Goal: Transaction & Acquisition: Purchase product/service

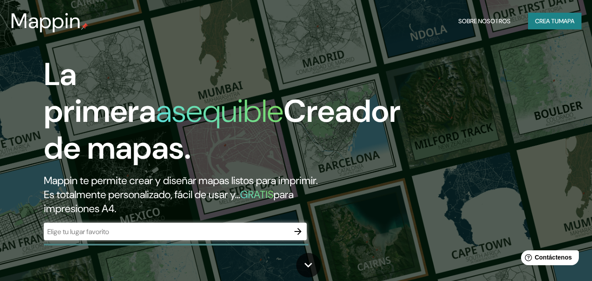
click at [297, 230] on icon "button" at bounding box center [298, 231] width 11 height 11
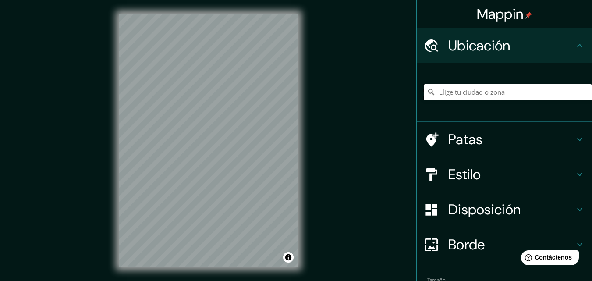
click at [506, 89] on input "Elige tu ciudad o zona" at bounding box center [508, 92] width 168 height 16
click at [518, 137] on h4 "Patas" at bounding box center [511, 140] width 126 height 18
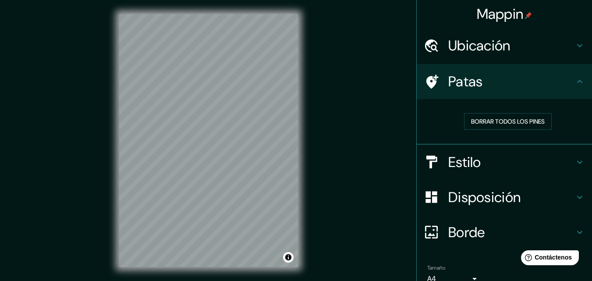
click at [566, 41] on h4 "Ubicación" at bounding box center [511, 46] width 126 height 18
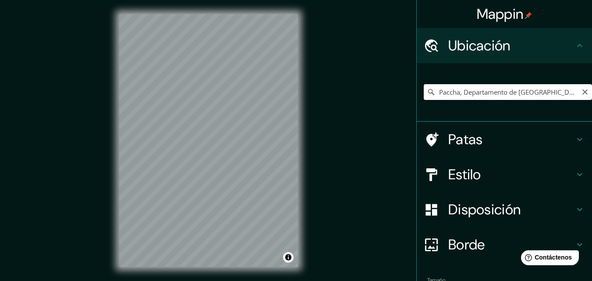
click at [547, 89] on input "Paccha, Departamento de [GEOGRAPHIC_DATA], [GEOGRAPHIC_DATA]" at bounding box center [508, 92] width 168 height 16
click at [556, 98] on input "Paccha, Departamento de [GEOGRAPHIC_DATA], [GEOGRAPHIC_DATA]" at bounding box center [508, 92] width 168 height 16
drag, startPoint x: 458, startPoint y: 95, endPoint x: 421, endPoint y: 95, distance: 36.8
click at [424, 95] on div "Paccha, Departamento de [GEOGRAPHIC_DATA], [GEOGRAPHIC_DATA]" at bounding box center [508, 92] width 168 height 16
click at [500, 93] on input "Departamento de [GEOGRAPHIC_DATA], [GEOGRAPHIC_DATA]" at bounding box center [508, 92] width 168 height 16
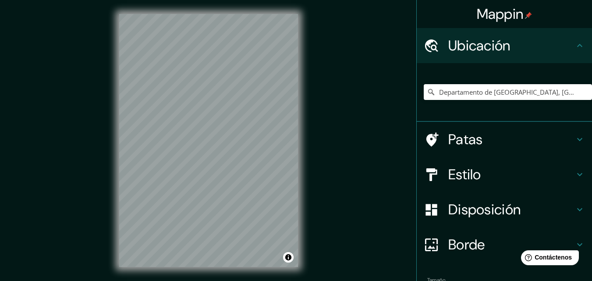
click at [466, 236] on font "Borde" at bounding box center [466, 244] width 37 height 18
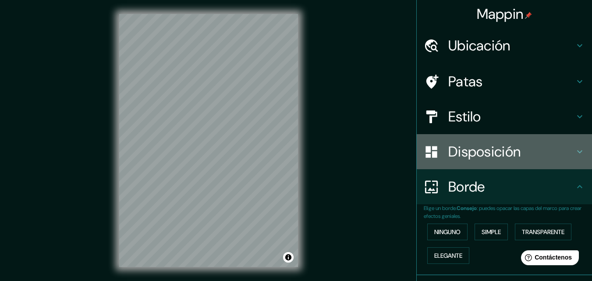
click at [478, 155] on font "Disposición" at bounding box center [484, 151] width 72 height 18
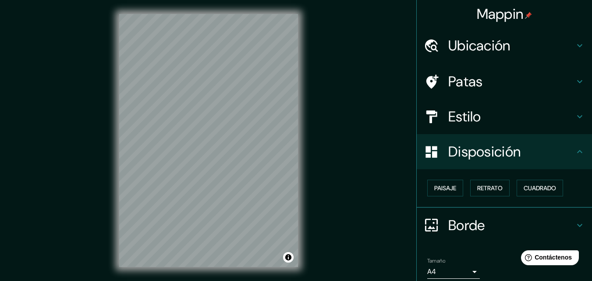
click at [487, 121] on h4 "Estilo" at bounding box center [511, 117] width 126 height 18
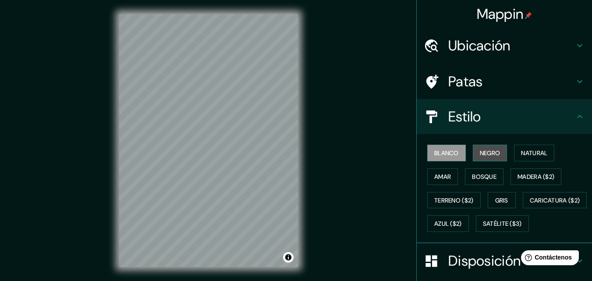
click at [485, 149] on font "Negro" at bounding box center [490, 153] width 21 height 8
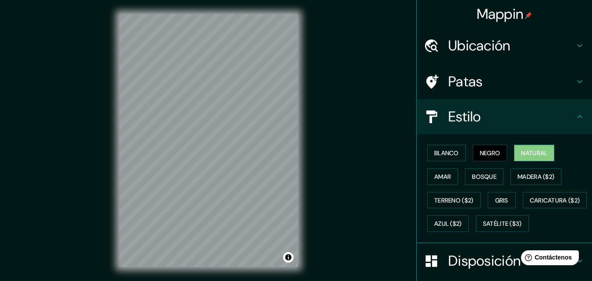
click at [516, 149] on button "Natural" at bounding box center [534, 153] width 40 height 17
click at [488, 180] on font "Bosque" at bounding box center [484, 177] width 25 height 8
click at [521, 154] on font "Natural" at bounding box center [534, 153] width 26 height 8
click at [437, 176] on font "Amar" at bounding box center [442, 177] width 17 height 8
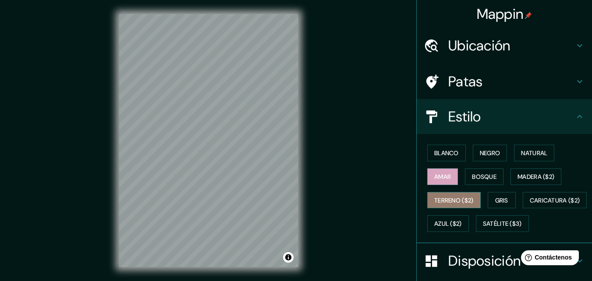
click at [450, 192] on button "Terreno ($2)" at bounding box center [453, 200] width 53 height 17
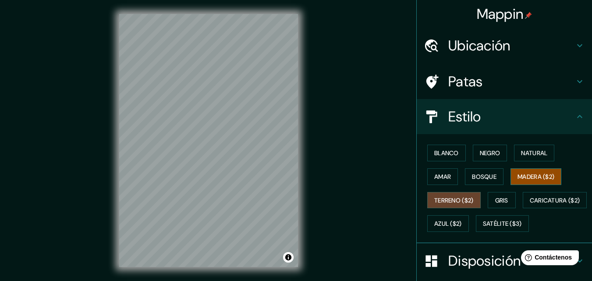
click at [525, 176] on font "Madera ($2)" at bounding box center [536, 177] width 37 height 8
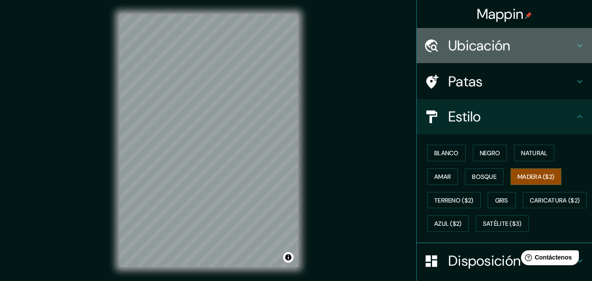
click at [488, 43] on font "Ubicación" at bounding box center [479, 45] width 62 height 18
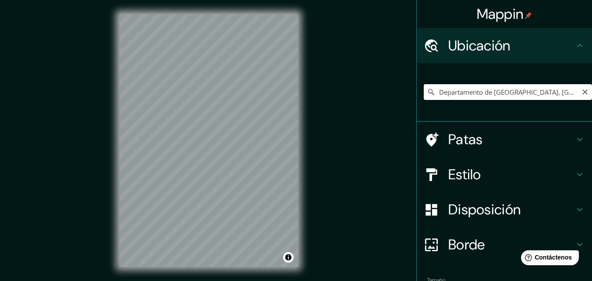
click at [522, 91] on input "Departamento de [GEOGRAPHIC_DATA], [GEOGRAPHIC_DATA]" at bounding box center [508, 92] width 168 height 16
click at [528, 93] on input "Departamento de [GEOGRAPHIC_DATA], [GEOGRAPHIC_DATA]" at bounding box center [508, 92] width 168 height 16
click at [311, 133] on div "© Mapbox © OpenStreetMap Improve this map" at bounding box center [208, 140] width 207 height 281
click at [209, 160] on div at bounding box center [210, 157] width 7 height 7
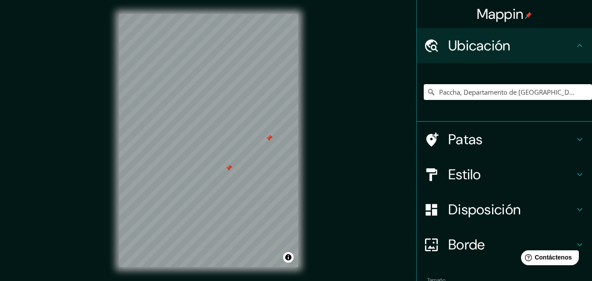
click at [228, 169] on div at bounding box center [228, 167] width 7 height 7
drag, startPoint x: 252, startPoint y: 180, endPoint x: 226, endPoint y: 164, distance: 30.7
click at [226, 164] on div at bounding box center [227, 164] width 7 height 7
click at [287, 259] on button "Activar o desactivar atribución" at bounding box center [288, 257] width 11 height 11
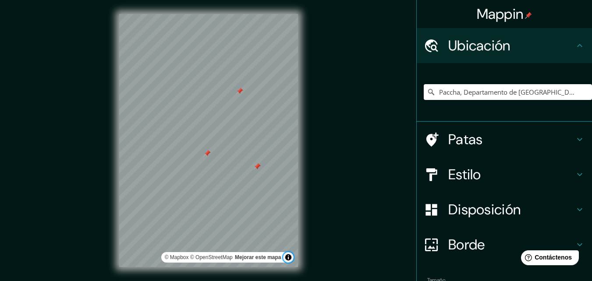
click at [287, 259] on button "Activar o desactivar atribución" at bounding box center [288, 257] width 11 height 11
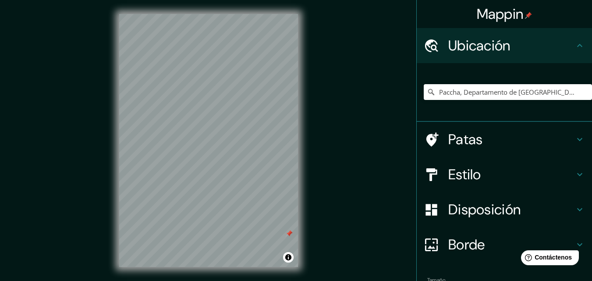
click at [305, 171] on div "© Mapbox © OpenStreetMap Mejorar este mapa" at bounding box center [208, 140] width 207 height 281
click at [263, 14] on div at bounding box center [208, 14] width 179 height 0
click at [263, 146] on div at bounding box center [266, 142] width 7 height 7
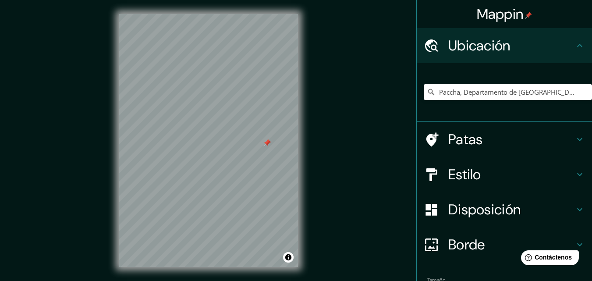
click at [263, 146] on div at bounding box center [266, 142] width 7 height 7
click at [517, 110] on div "Paccha, Departamento de [GEOGRAPHIC_DATA], [GEOGRAPHIC_DATA]" at bounding box center [508, 92] width 168 height 44
click at [547, 96] on input "Paccha, Departamento de [GEOGRAPHIC_DATA], [GEOGRAPHIC_DATA]" at bounding box center [508, 92] width 168 height 16
drag, startPoint x: 552, startPoint y: 92, endPoint x: 335, endPoint y: 119, distance: 218.5
click at [335, 119] on div "Mappin Ubicación Paccha, Departamento de [GEOGRAPHIC_DATA], [GEOGRAPHIC_DATA] P…" at bounding box center [296, 147] width 592 height 295
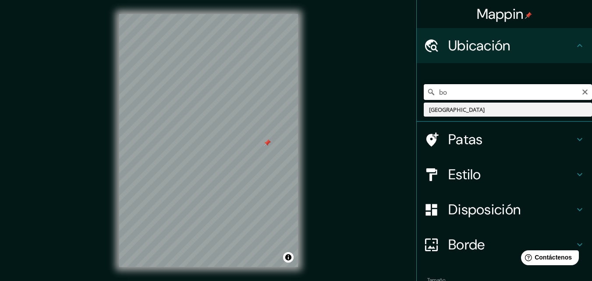
type input "b"
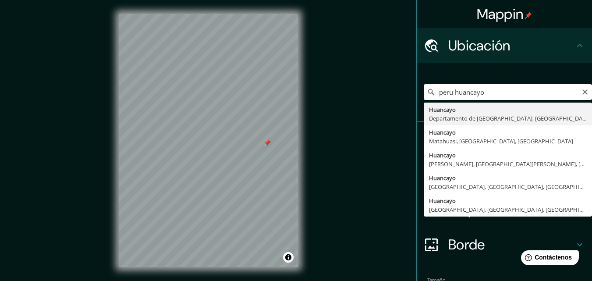
type input "Huancayo, [GEOGRAPHIC_DATA], [GEOGRAPHIC_DATA]"
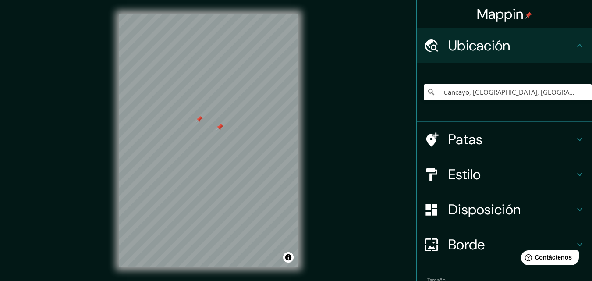
click at [216, 14] on div at bounding box center [208, 14] width 179 height 0
drag, startPoint x: 116, startPoint y: 158, endPoint x: 128, endPoint y: 0, distance: 158.2
click at [128, 4] on div "© Mapbox © OpenStreetMap Mejorar este mapa" at bounding box center [208, 140] width 207 height 281
click at [304, 141] on div "© Mapbox © OpenStreetMap Mejorar este mapa" at bounding box center [208, 140] width 207 height 281
click at [507, 247] on h4 "Borde" at bounding box center [511, 245] width 126 height 18
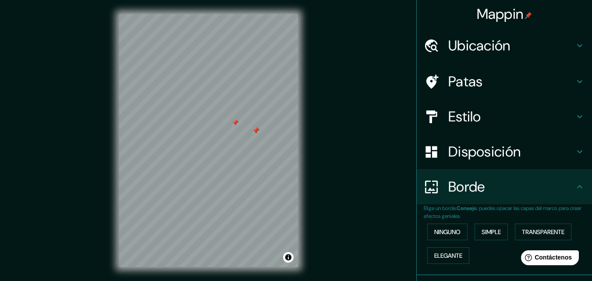
click at [517, 149] on h4 "Disposición" at bounding box center [511, 152] width 126 height 18
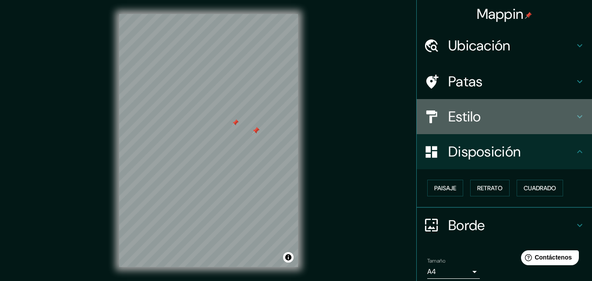
click at [508, 129] on div "Estilo" at bounding box center [504, 116] width 175 height 35
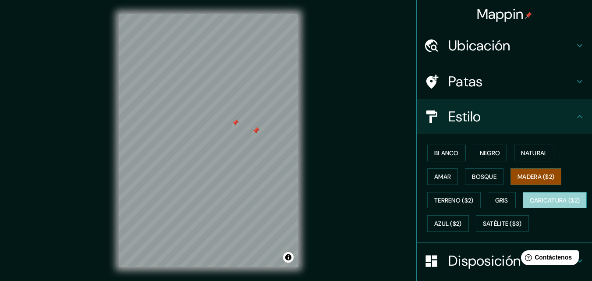
click at [530, 204] on font "Caricatura ($2)" at bounding box center [555, 200] width 50 height 8
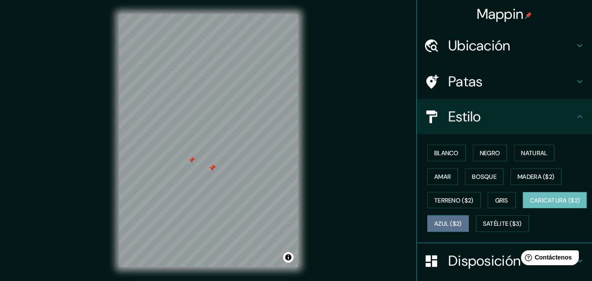
click at [462, 225] on font "Azul ($2)" at bounding box center [448, 224] width 28 height 8
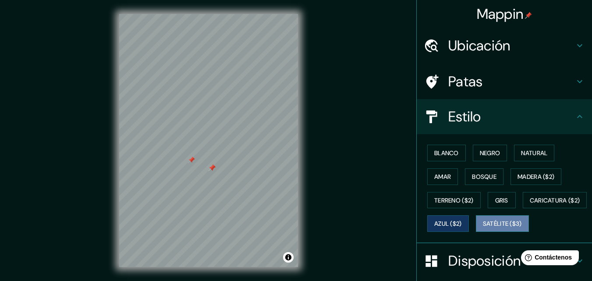
click at [483, 228] on font "Satélite ($3)" at bounding box center [502, 224] width 39 height 8
click at [272, 0] on html "Mappin Ubicación Huancayo, [GEOGRAPHIC_DATA], [GEOGRAPHIC_DATA] Patas Estilo Bl…" at bounding box center [296, 140] width 592 height 281
click at [302, 25] on div "© Mapbox © OpenStreetMap Improve this map © Maxar" at bounding box center [208, 140] width 207 height 281
click at [202, 14] on div at bounding box center [208, 14] width 179 height 0
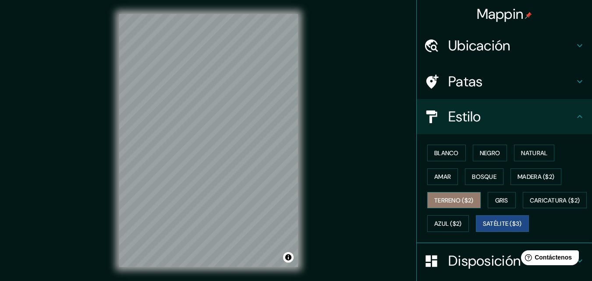
click at [470, 192] on button "Terreno ($2)" at bounding box center [453, 200] width 53 height 17
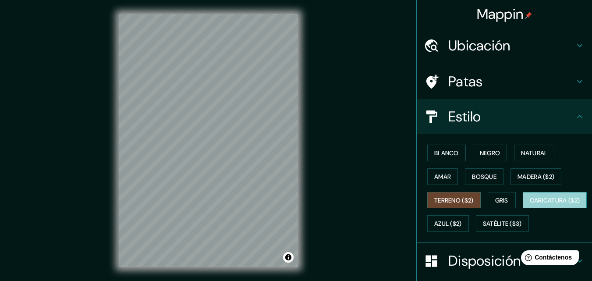
click at [530, 206] on font "Caricatura ($2)" at bounding box center [555, 200] width 50 height 11
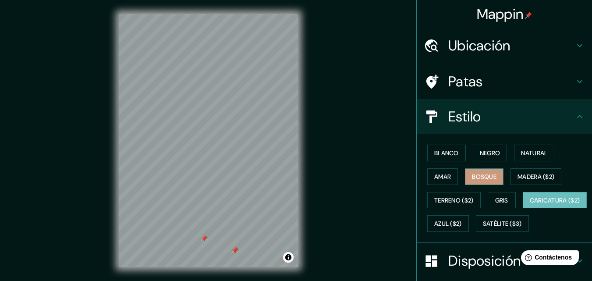
click at [478, 178] on font "Bosque" at bounding box center [484, 177] width 25 height 8
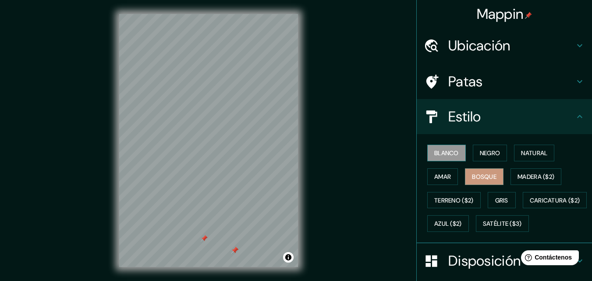
click at [443, 146] on button "Blanco" at bounding box center [446, 153] width 39 height 17
click at [444, 173] on font "Amar" at bounding box center [442, 177] width 17 height 8
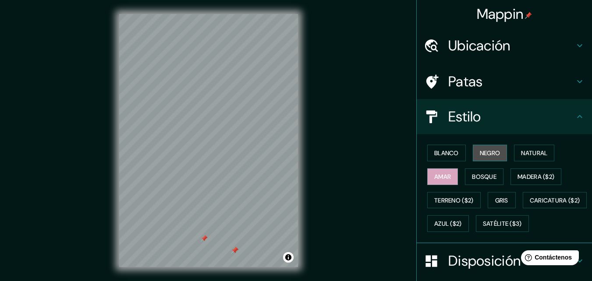
click at [487, 152] on font "Negro" at bounding box center [490, 153] width 21 height 8
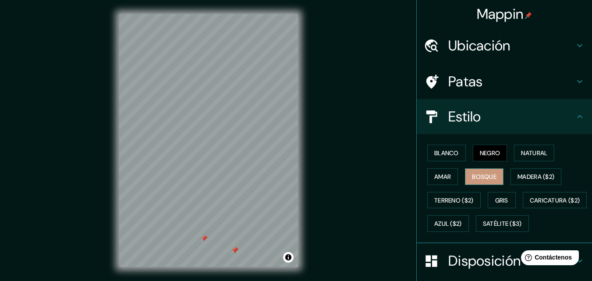
click at [489, 174] on font "Bosque" at bounding box center [484, 177] width 25 height 8
click at [511, 180] on button "Madera ($2)" at bounding box center [536, 176] width 51 height 17
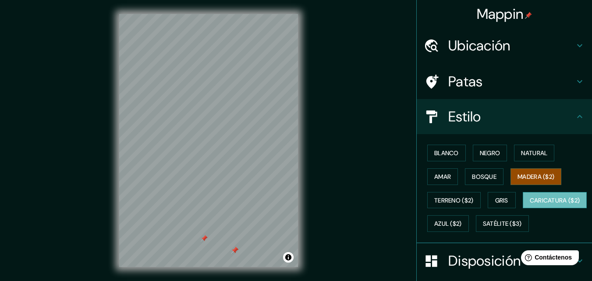
click at [530, 204] on font "Caricatura ($2)" at bounding box center [555, 200] width 50 height 8
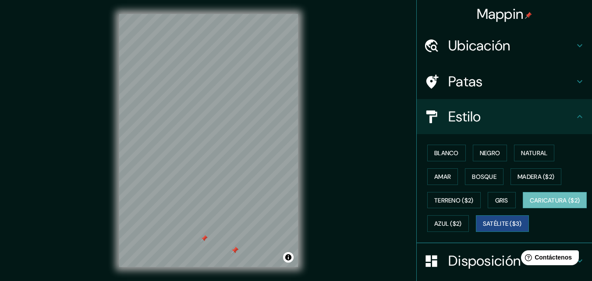
click at [483, 228] on font "Satélite ($3)" at bounding box center [502, 224] width 39 height 8
click at [306, 173] on div "© Mapbox © OpenStreetMap Improve this map © Maxar" at bounding box center [208, 140] width 207 height 281
click at [507, 47] on h4 "Ubicación" at bounding box center [511, 46] width 126 height 18
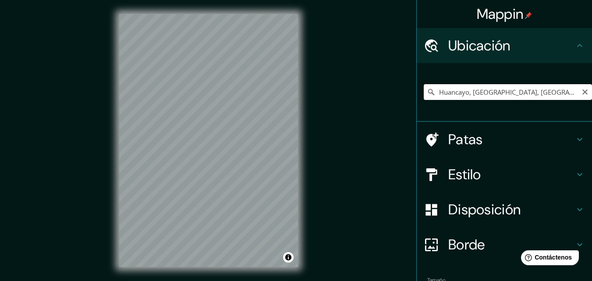
click at [506, 93] on input "Huancayo, [GEOGRAPHIC_DATA], [GEOGRAPHIC_DATA]" at bounding box center [508, 92] width 168 height 16
click at [582, 92] on icon "Claro" at bounding box center [585, 92] width 7 height 7
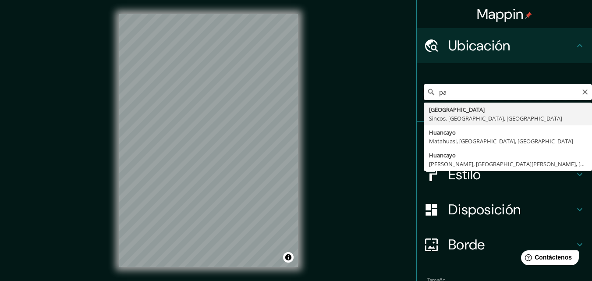
type input "p"
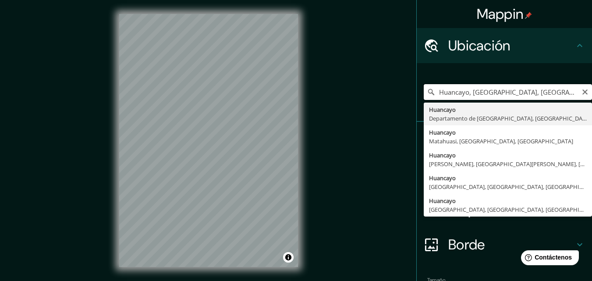
type input "Huancayo, [GEOGRAPHIC_DATA], [GEOGRAPHIC_DATA]"
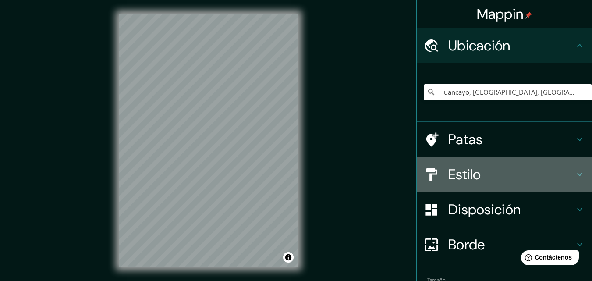
click at [490, 167] on h4 "Estilo" at bounding box center [511, 175] width 126 height 18
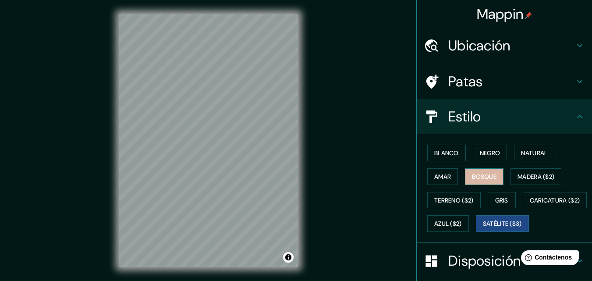
click at [477, 176] on font "Bosque" at bounding box center [484, 177] width 25 height 8
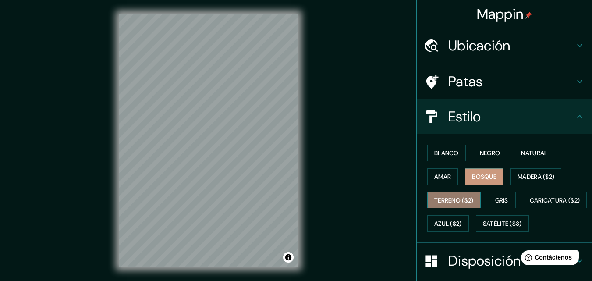
click at [459, 199] on font "Terreno ($2)" at bounding box center [453, 200] width 39 height 8
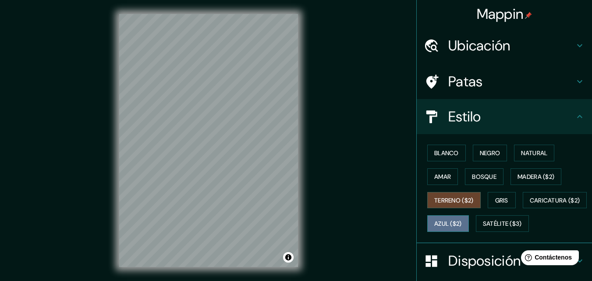
click at [462, 218] on font "Azul ($2)" at bounding box center [448, 223] width 28 height 11
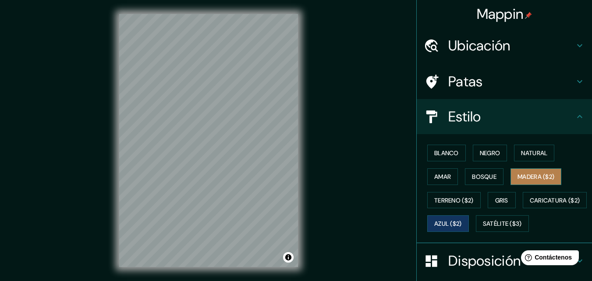
click at [533, 178] on font "Madera ($2)" at bounding box center [536, 177] width 37 height 8
click at [336, 117] on div "Mappin Ubicación Huancayo, [GEOGRAPHIC_DATA], [GEOGRAPHIC_DATA] Patas Estilo Bl…" at bounding box center [296, 147] width 592 height 295
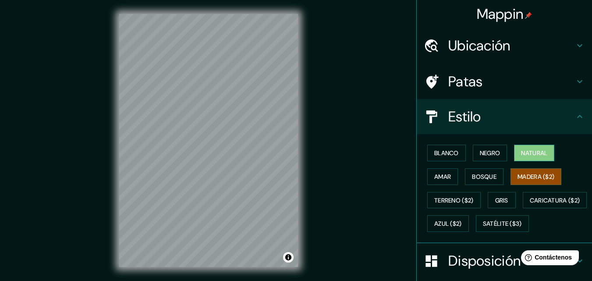
drag, startPoint x: 529, startPoint y: 148, endPoint x: 535, endPoint y: 151, distance: 6.1
click at [535, 151] on font "Natural" at bounding box center [534, 153] width 26 height 8
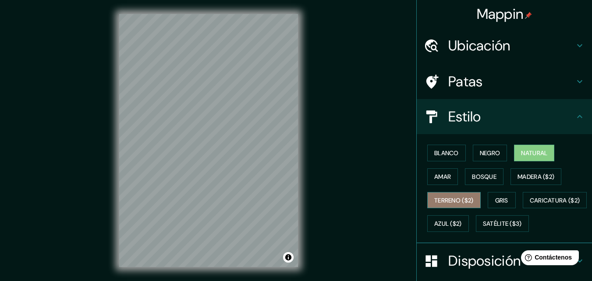
click at [466, 199] on font "Terreno ($2)" at bounding box center [453, 200] width 39 height 8
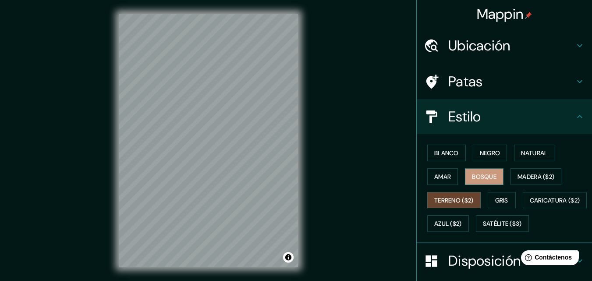
click at [475, 179] on font "Bosque" at bounding box center [484, 177] width 25 height 8
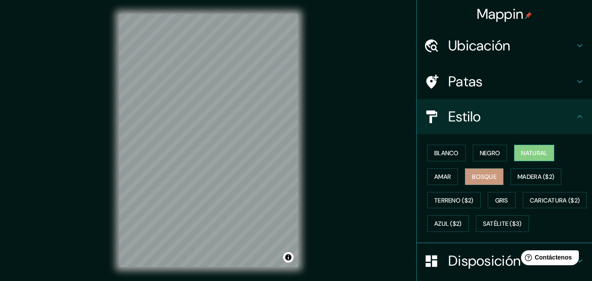
click at [526, 154] on font "Natural" at bounding box center [534, 153] width 26 height 8
click at [448, 156] on font "Blanco" at bounding box center [446, 153] width 25 height 8
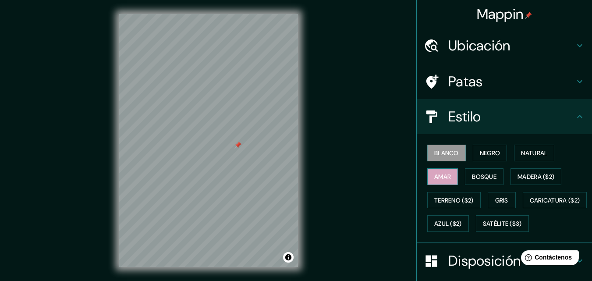
click at [449, 174] on button "Amar" at bounding box center [442, 176] width 31 height 17
click at [451, 195] on font "Terreno ($2)" at bounding box center [453, 200] width 39 height 11
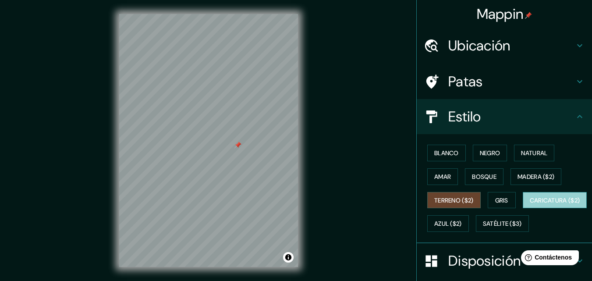
click at [530, 204] on font "Caricatura ($2)" at bounding box center [555, 200] width 50 height 8
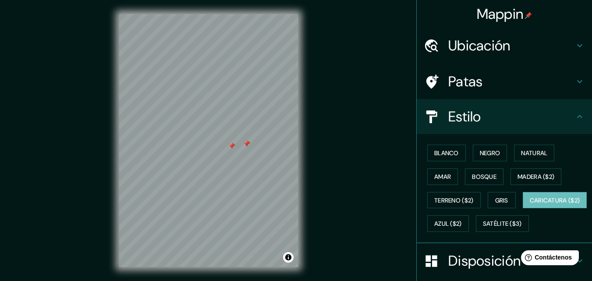
click at [243, 14] on div at bounding box center [208, 14] width 179 height 0
click at [483, 229] on font "Satélite ($3)" at bounding box center [502, 223] width 39 height 11
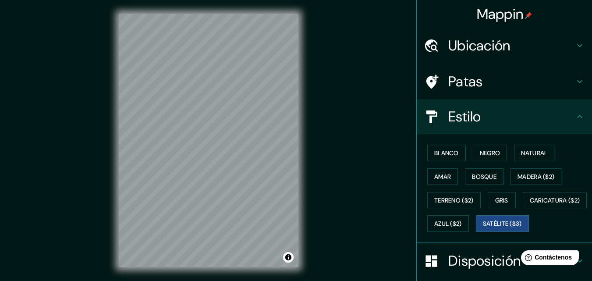
click at [346, 110] on div "Mappin Ubicación Huancayo, [GEOGRAPHIC_DATA], [GEOGRAPHIC_DATA] Patas Estilo Bl…" at bounding box center [296, 147] width 592 height 295
click at [334, 213] on div "Mappin Ubicación Huancayo, [GEOGRAPHIC_DATA], [GEOGRAPHIC_DATA] Patas Estilo Bl…" at bounding box center [296, 147] width 592 height 295
click at [530, 206] on font "Caricatura ($2)" at bounding box center [555, 200] width 50 height 11
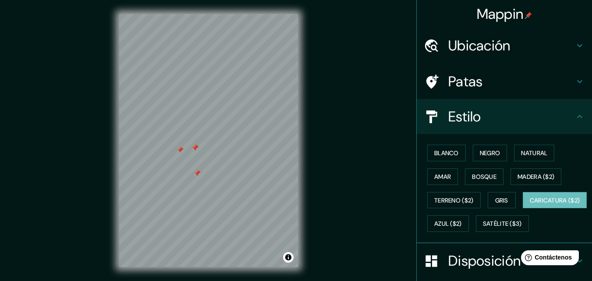
click at [194, 14] on div at bounding box center [208, 14] width 179 height 0
click at [208, 14] on div at bounding box center [208, 14] width 179 height 0
